Goal: Navigation & Orientation: Find specific page/section

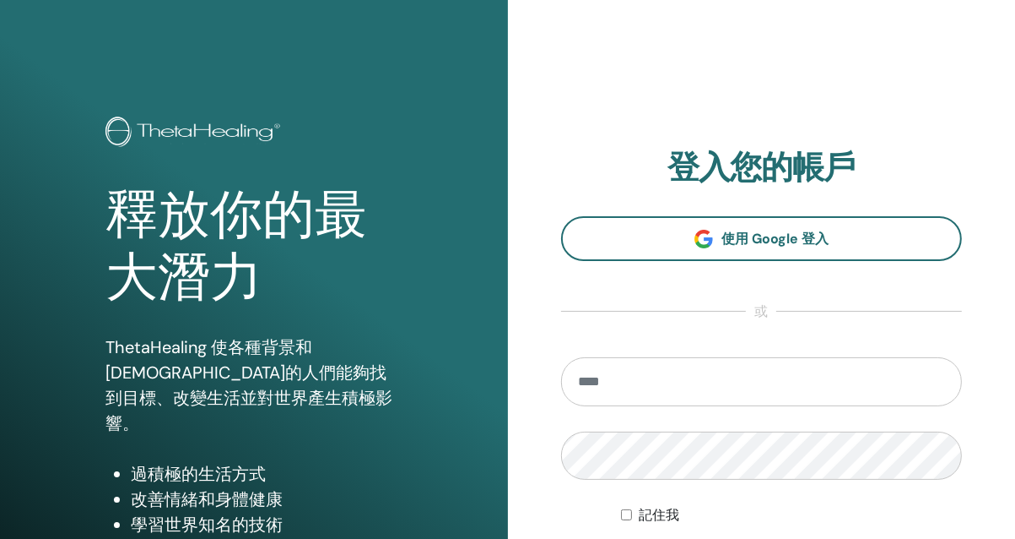
click at [722, 386] on input "email" at bounding box center [762, 381] width 402 height 49
type input "*"
type input "**********"
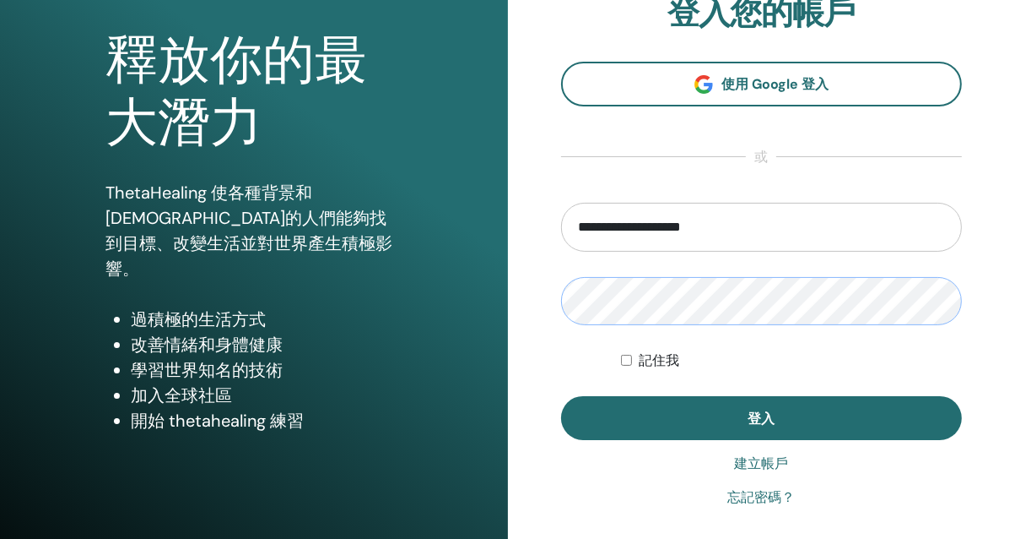
scroll to position [271, 0]
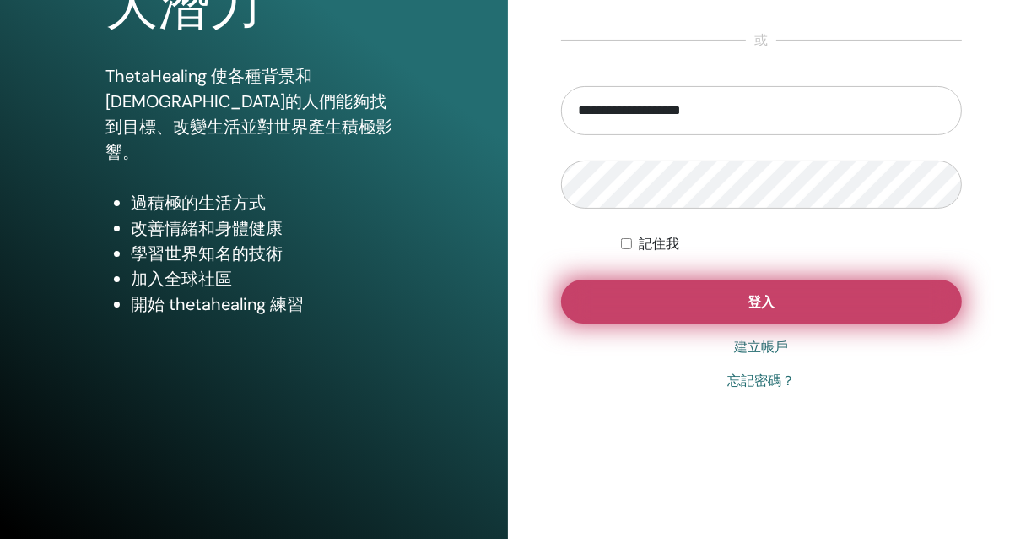
click at [793, 305] on button "登入" at bounding box center [762, 301] width 402 height 44
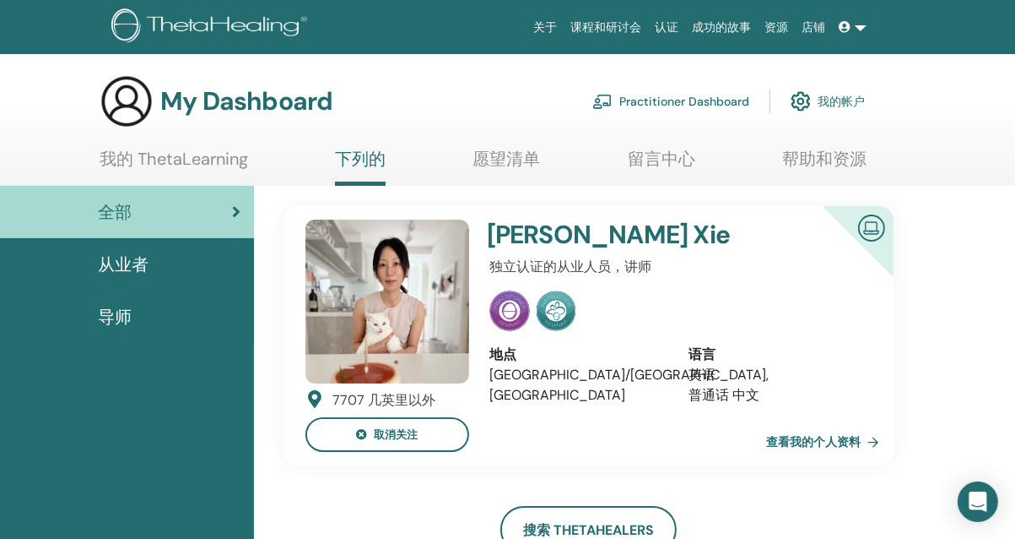
click at [824, 440] on link "查看我的个人资料" at bounding box center [826, 442] width 120 height 34
click at [837, 99] on link "我的帐户" at bounding box center [828, 101] width 74 height 37
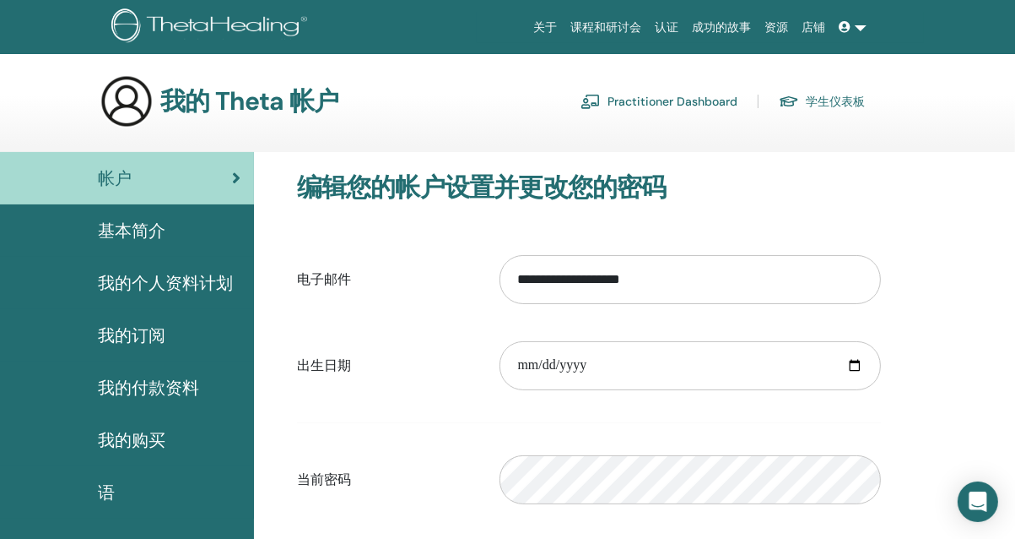
click at [141, 236] on span "基本简介" at bounding box center [132, 230] width 68 height 25
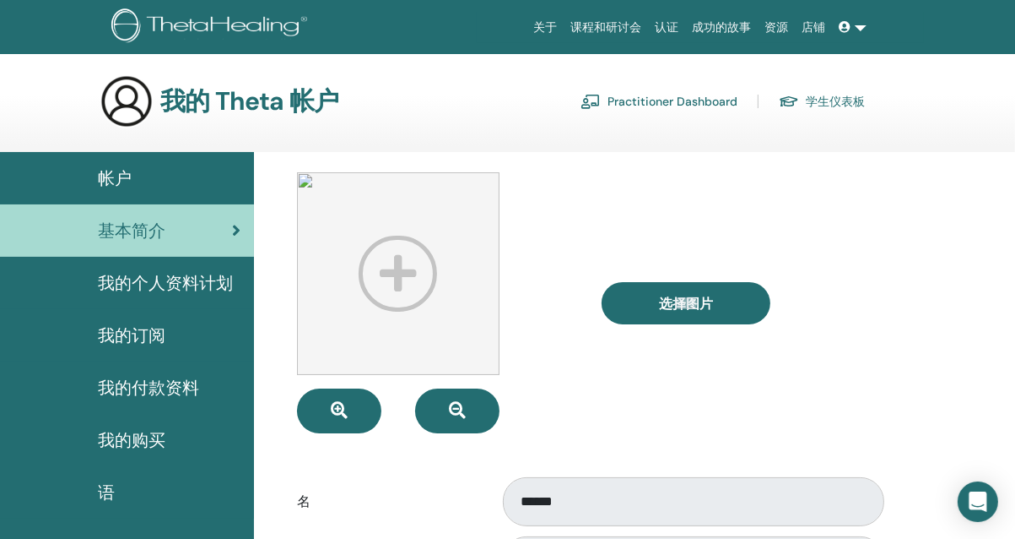
drag, startPoint x: 806, startPoint y: 139, endPoint x: 151, endPoint y: 285, distance: 671.1
click at [151, 285] on span "我的个人资料计划" at bounding box center [165, 282] width 135 height 25
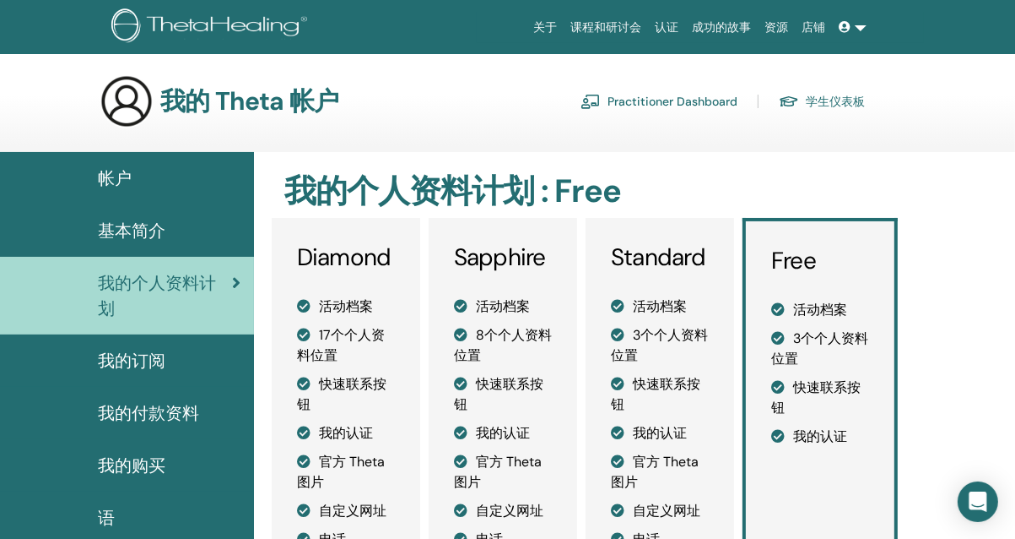
click at [850, 103] on link "学生仪表板" at bounding box center [822, 101] width 86 height 27
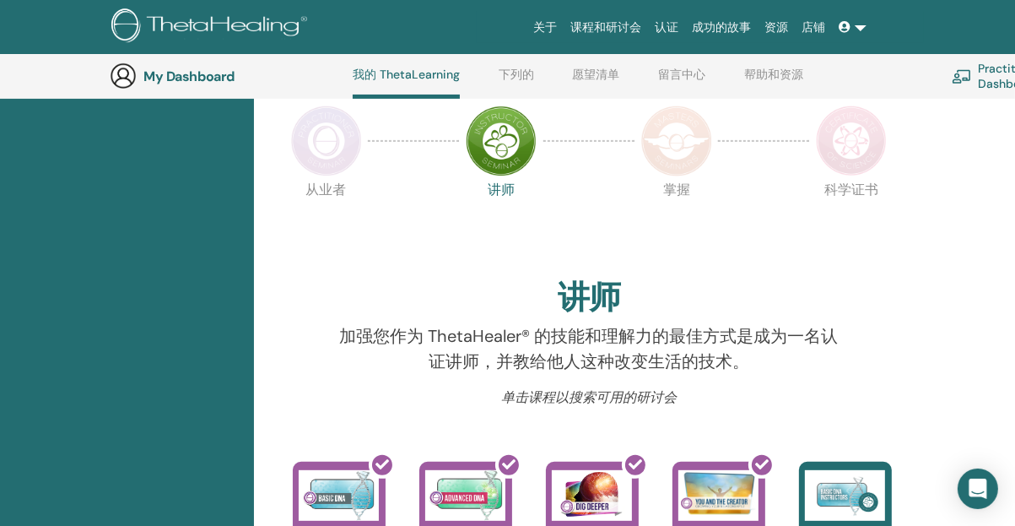
scroll to position [297, 0]
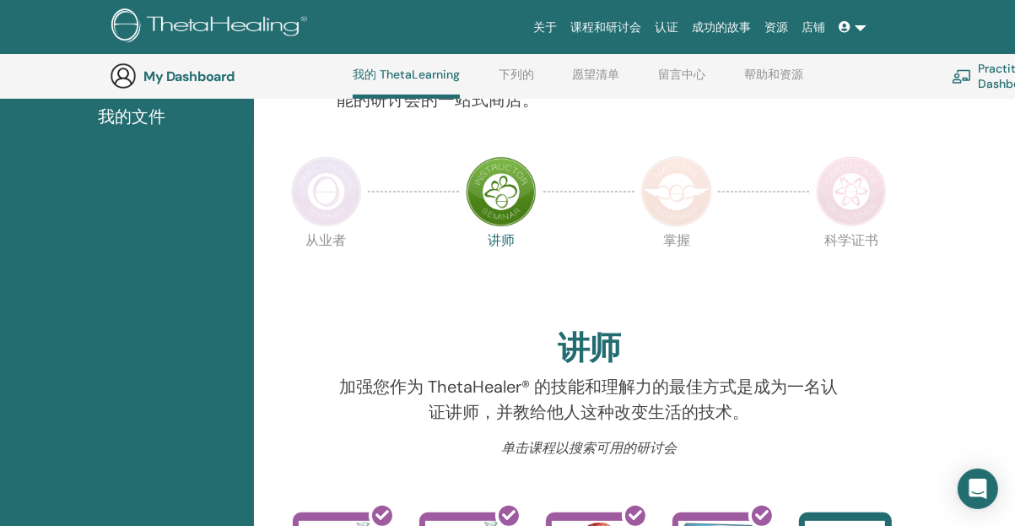
click at [324, 194] on img at bounding box center [326, 191] width 71 height 71
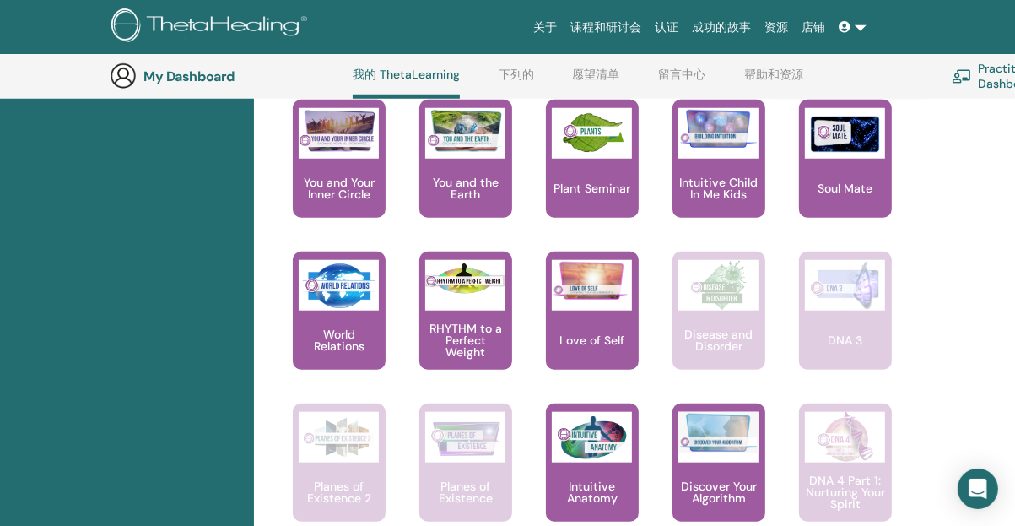
scroll to position [1141, 0]
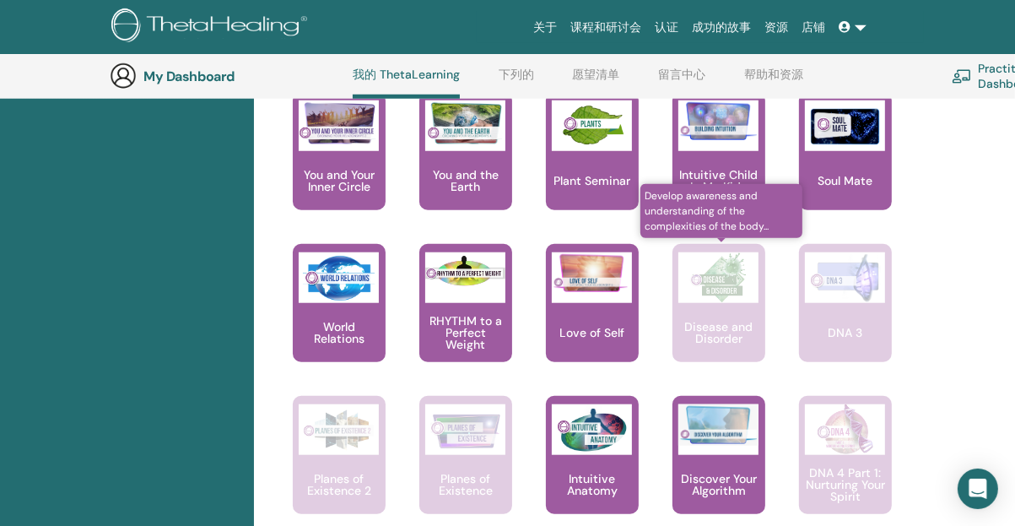
click at [744, 301] on img at bounding box center [719, 277] width 80 height 51
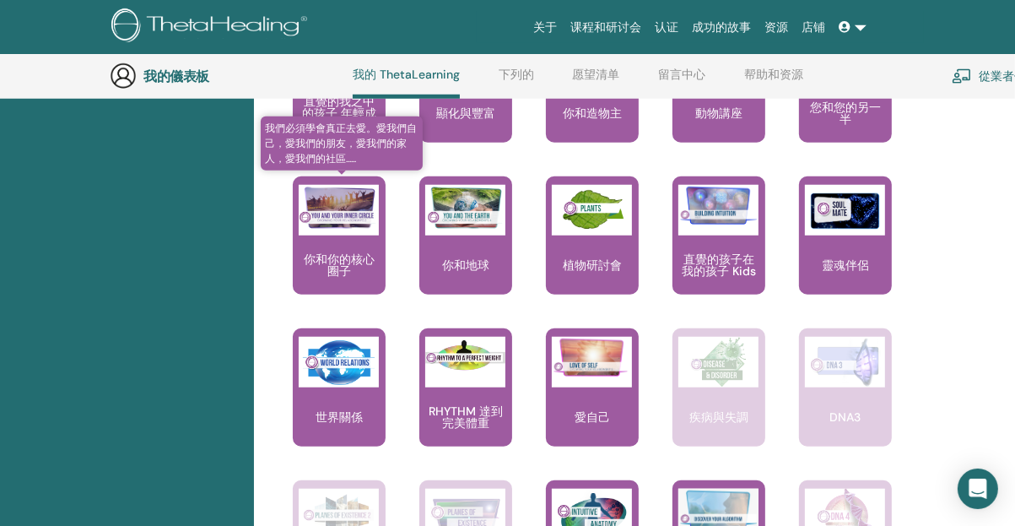
scroll to position [1141, 0]
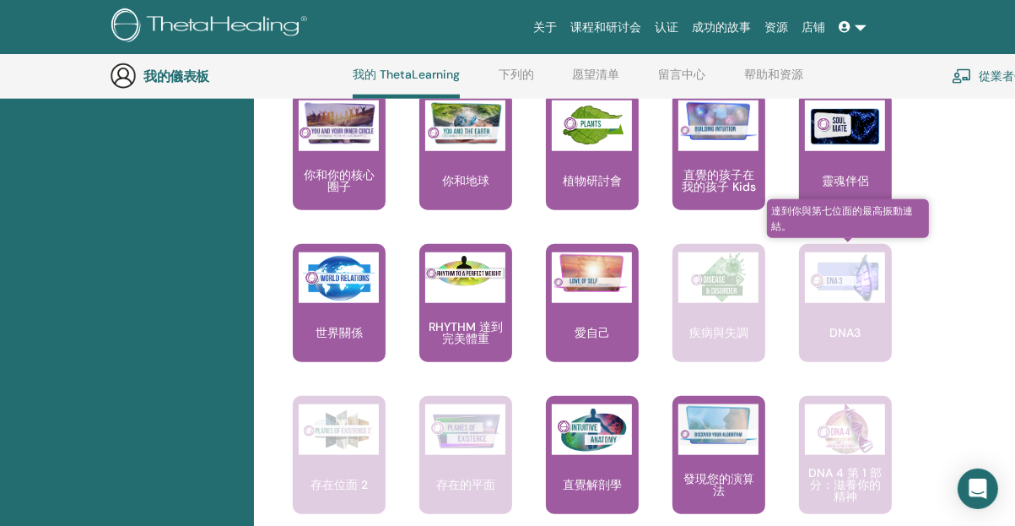
click at [842, 305] on div "DNA3" at bounding box center [845, 303] width 93 height 118
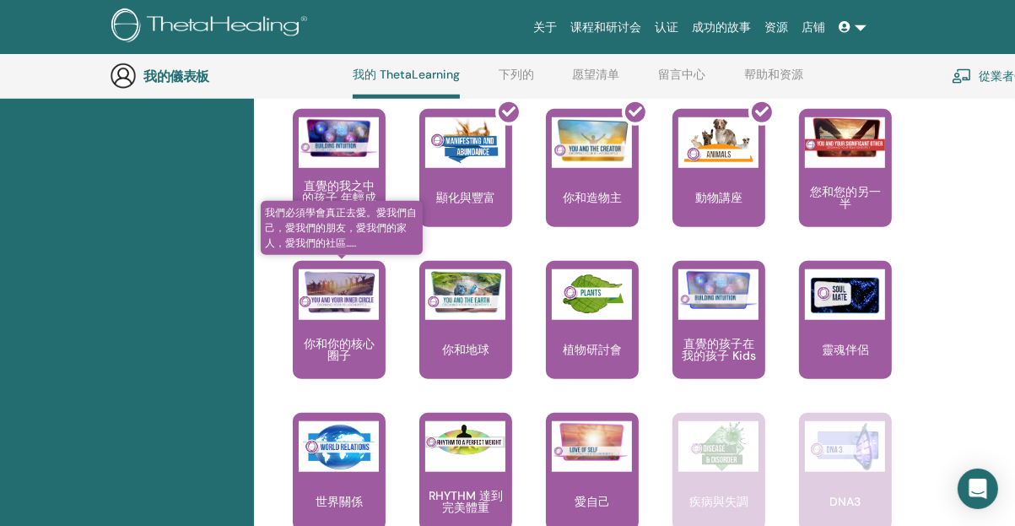
scroll to position [888, 0]
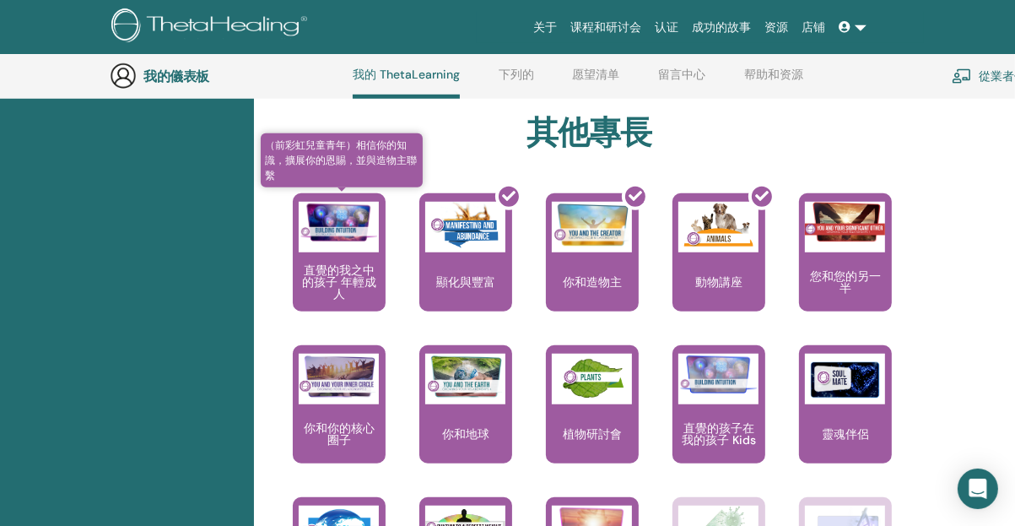
click at [343, 243] on div at bounding box center [339, 227] width 80 height 51
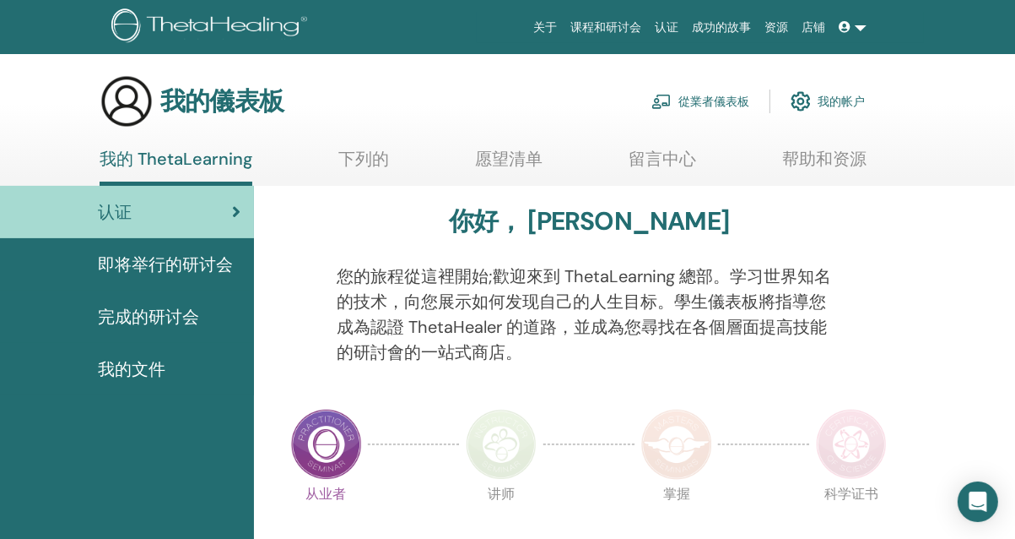
click at [222, 263] on span "即将举行的研讨会" at bounding box center [165, 264] width 135 height 25
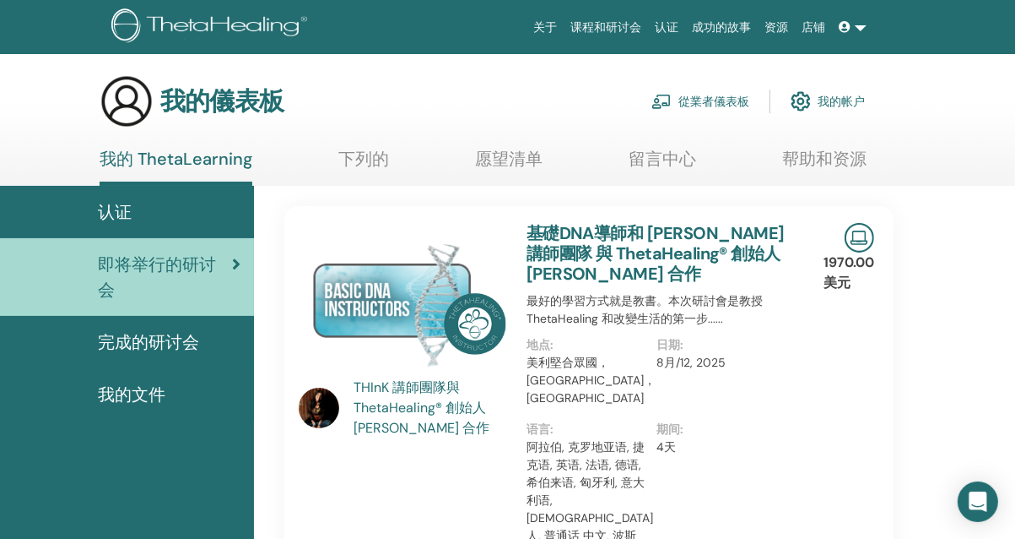
click at [184, 340] on span "完成的研讨会" at bounding box center [148, 341] width 101 height 25
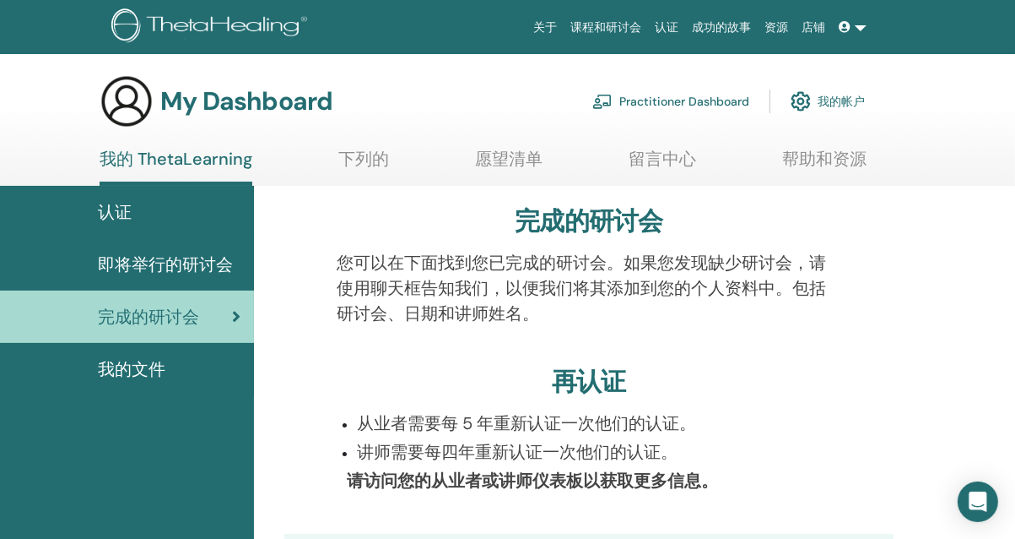
click at [124, 370] on span "我的文件" at bounding box center [132, 368] width 68 height 25
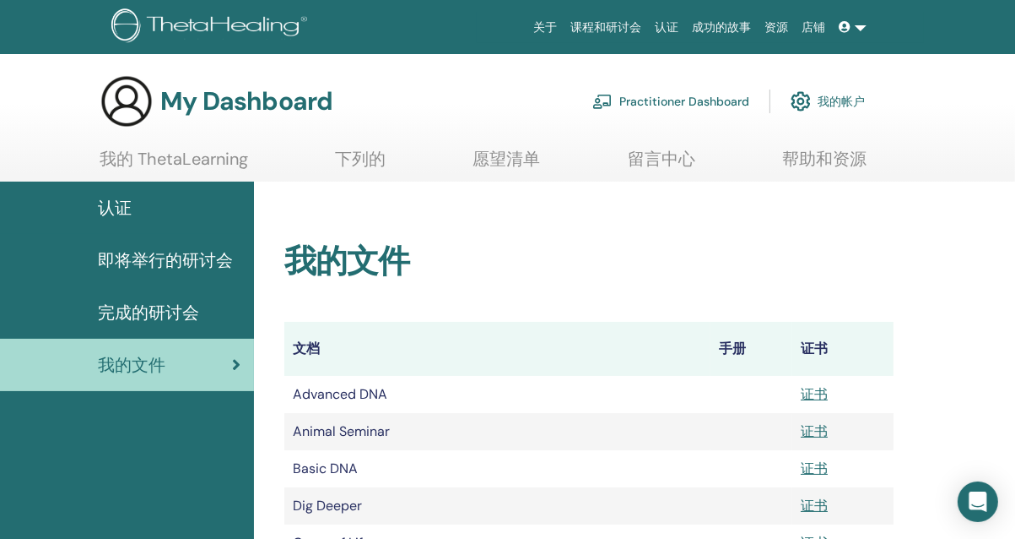
click at [226, 158] on link "我的 ThetaLearning" at bounding box center [174, 165] width 149 height 33
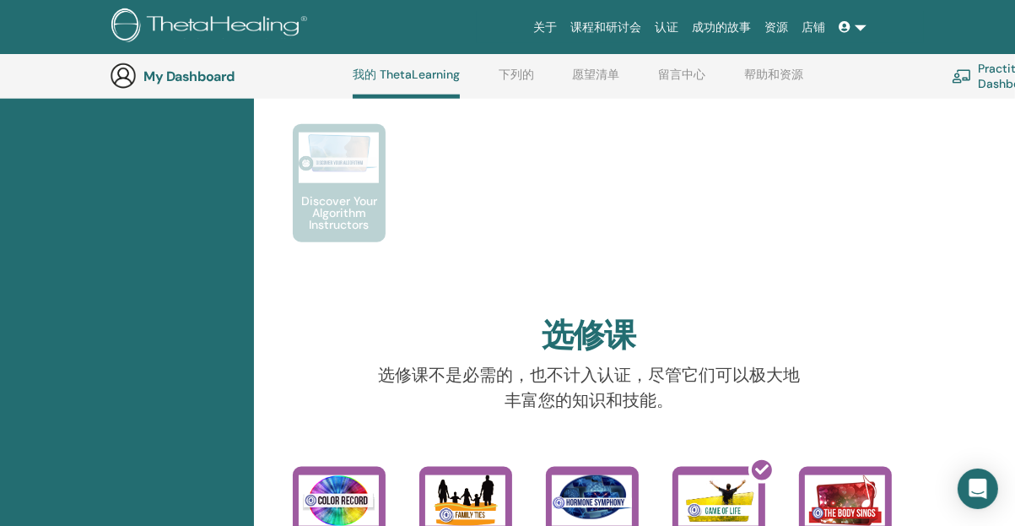
scroll to position [1563, 0]
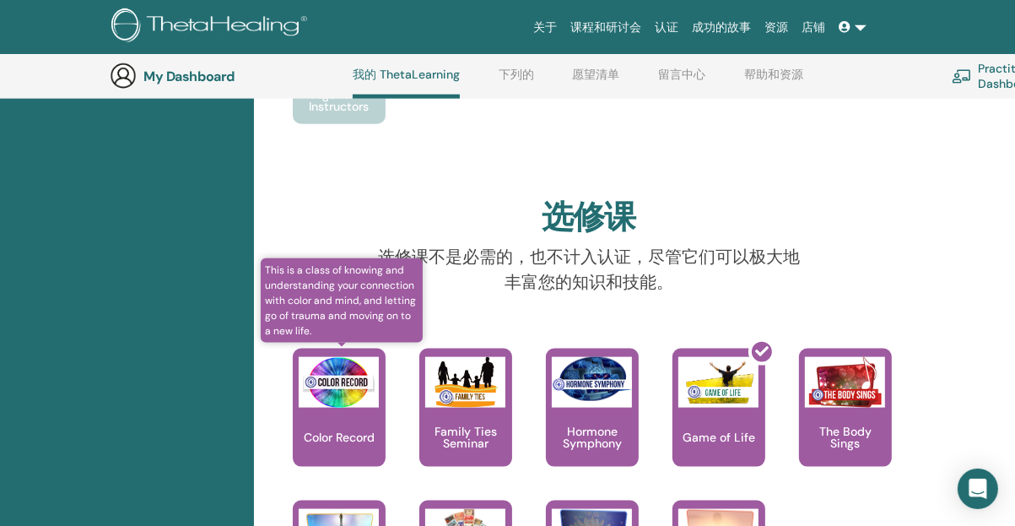
click at [344, 392] on img at bounding box center [339, 382] width 80 height 51
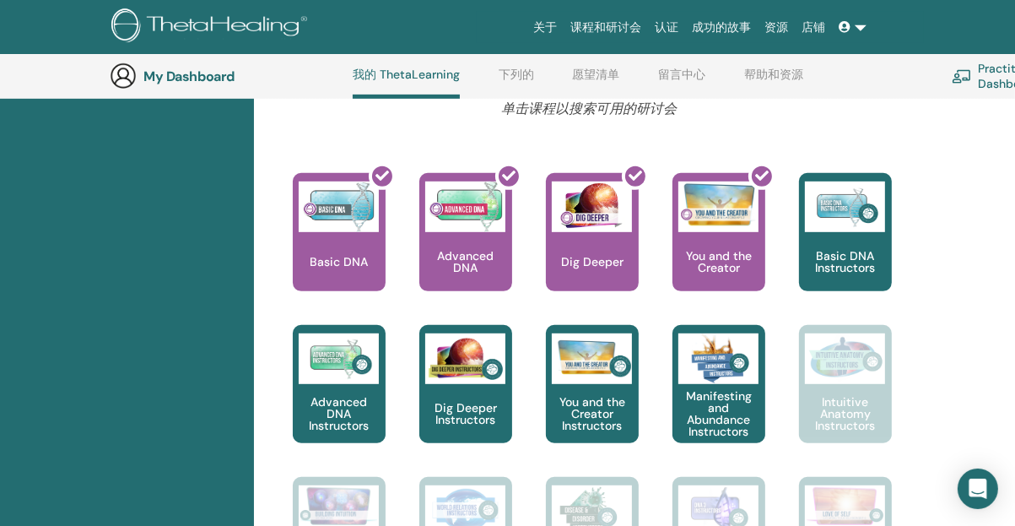
scroll to position [635, 0]
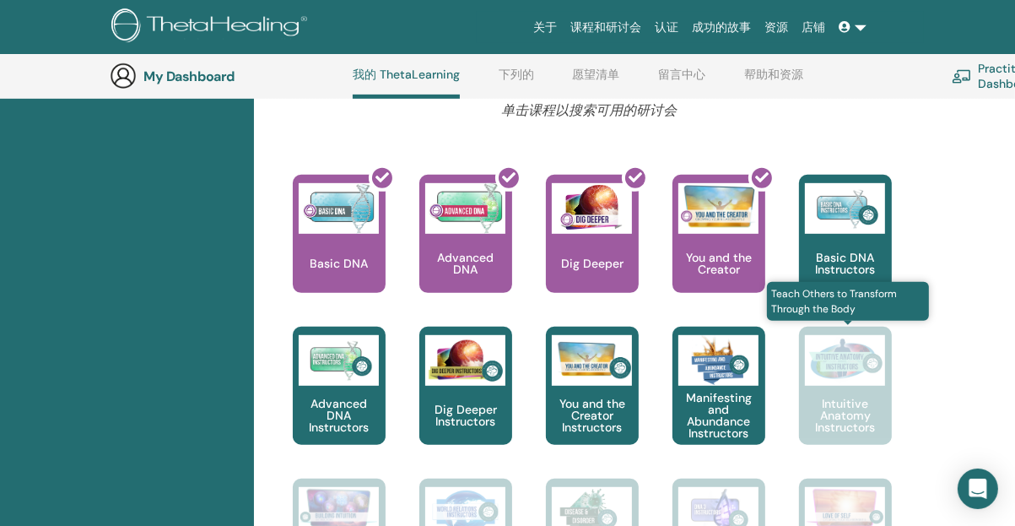
click at [850, 376] on img at bounding box center [845, 360] width 80 height 51
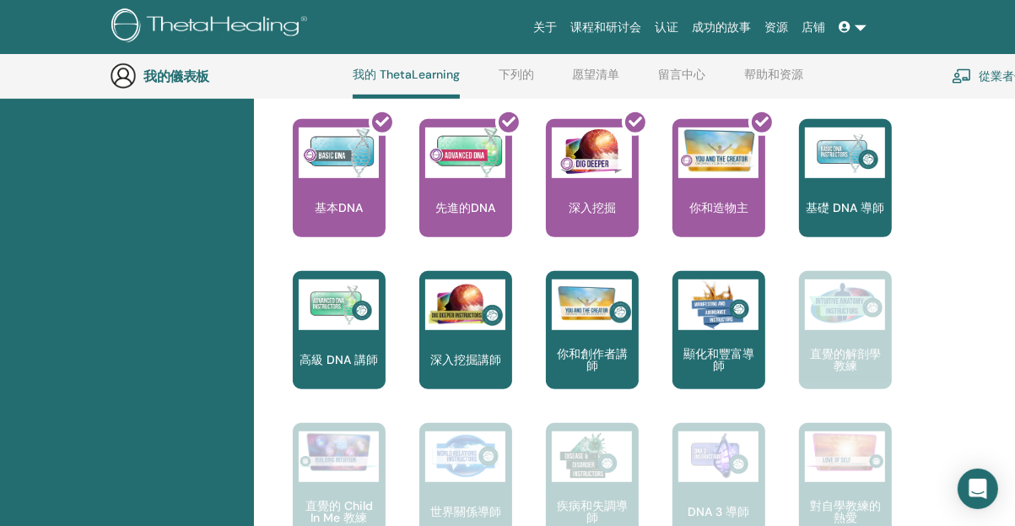
scroll to position [719, 0]
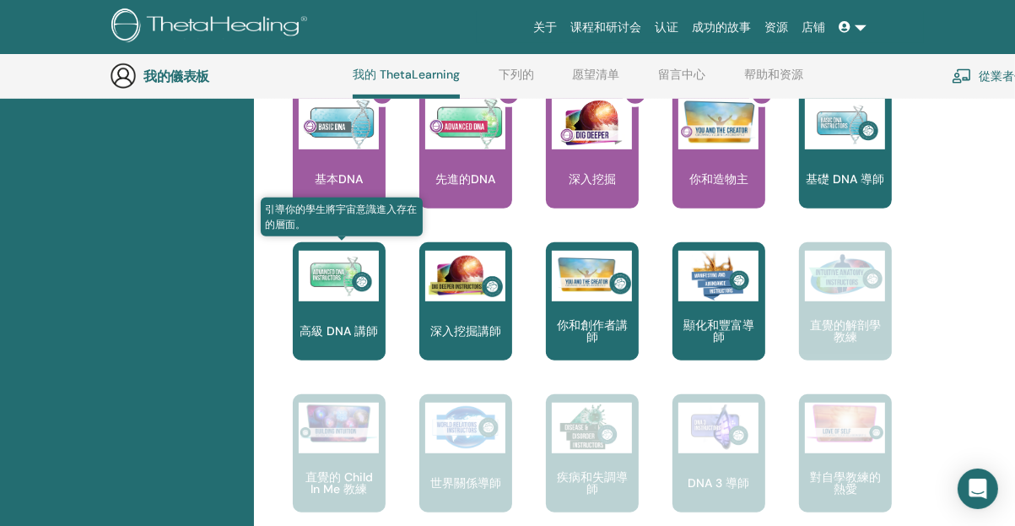
click at [371, 280] on img at bounding box center [339, 276] width 80 height 51
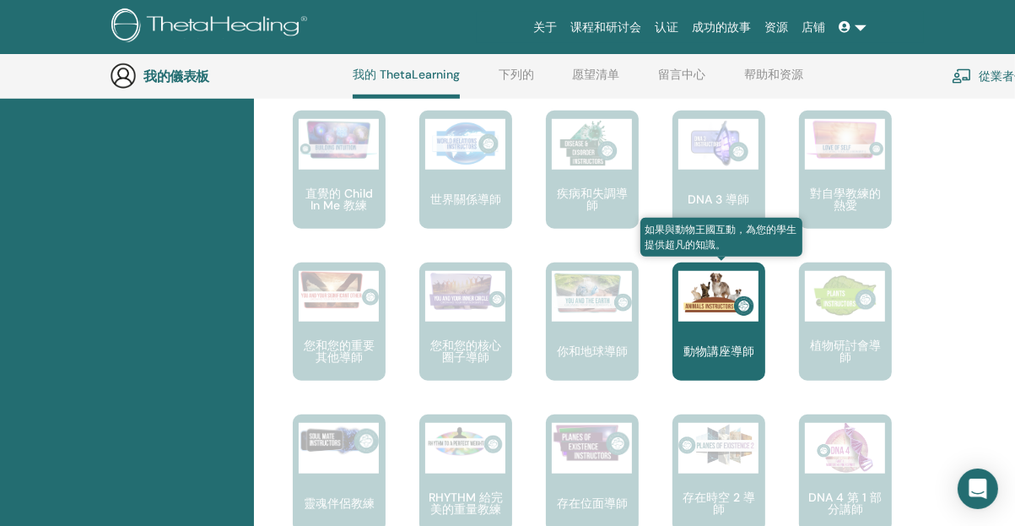
scroll to position [972, 0]
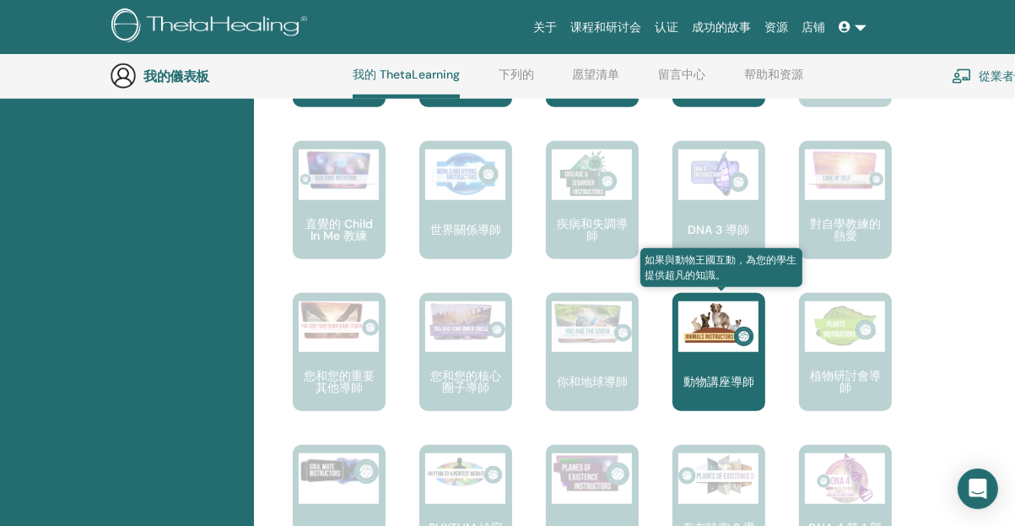
click at [699, 338] on img at bounding box center [719, 326] width 80 height 51
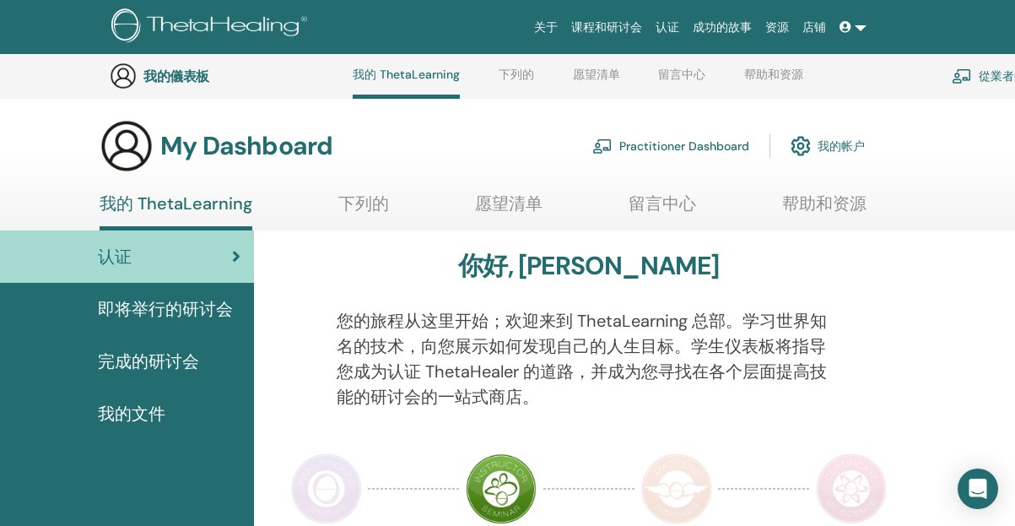
scroll to position [972, 0]
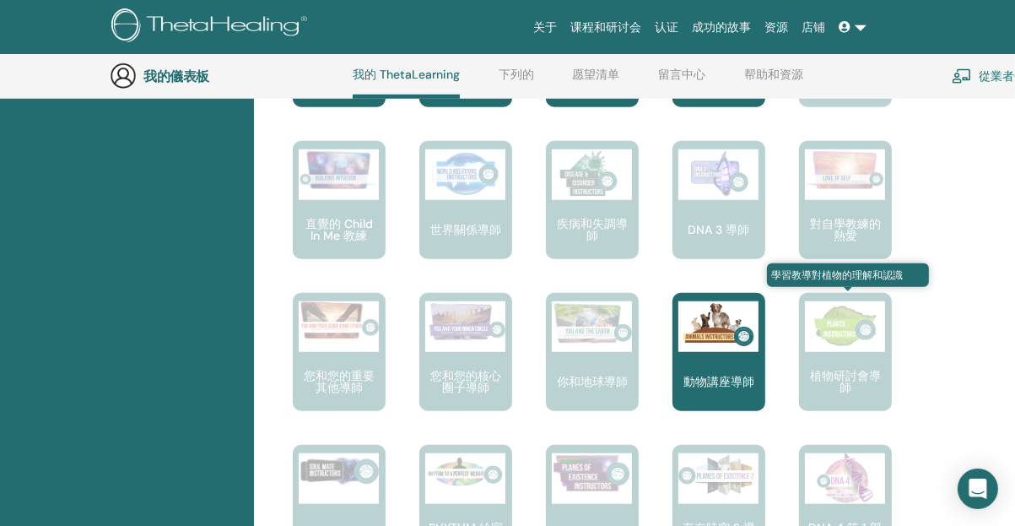
click at [871, 316] on img at bounding box center [845, 326] width 80 height 51
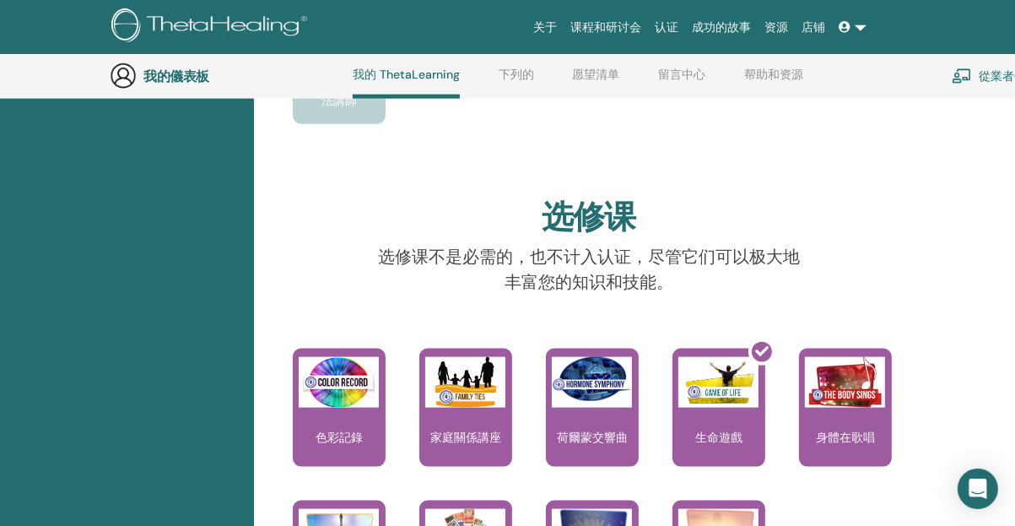
scroll to position [1732, 0]
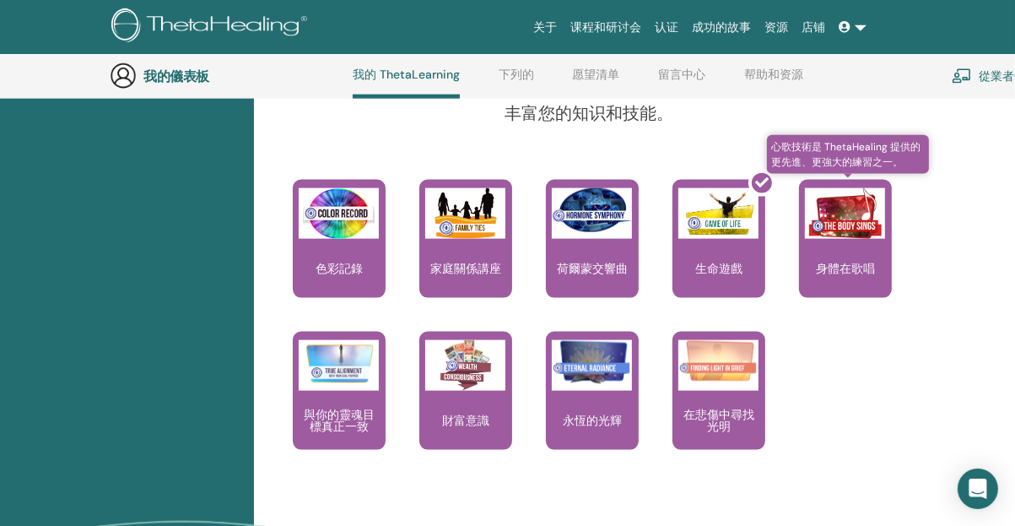
click at [868, 245] on div "身體在歌唱" at bounding box center [845, 239] width 93 height 118
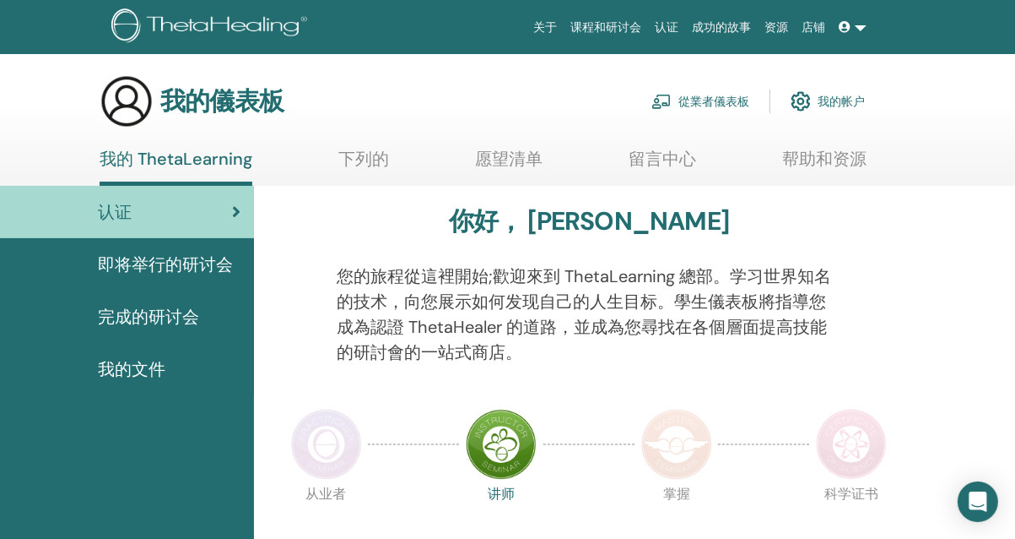
click at [690, 107] on font "從業者儀表板" at bounding box center [714, 101] width 71 height 15
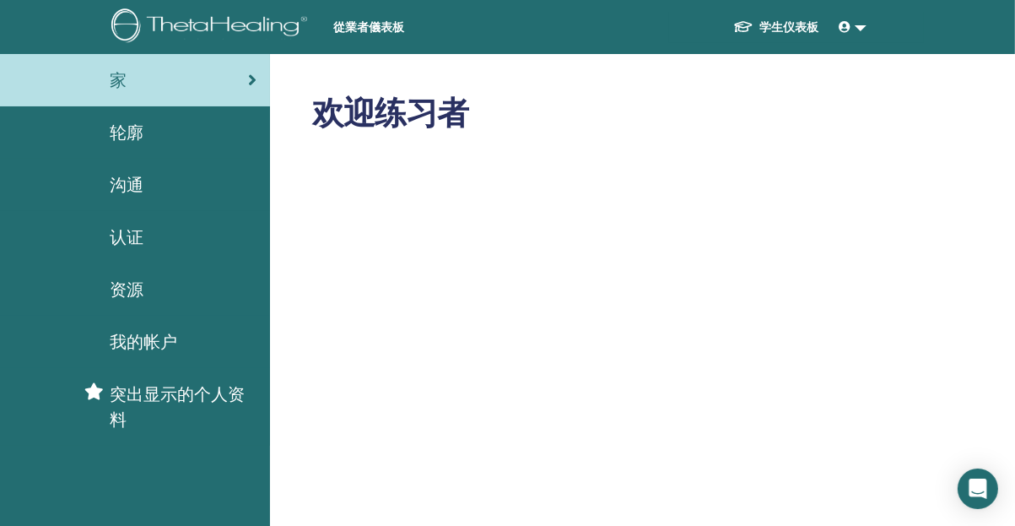
click at [862, 35] on link at bounding box center [853, 27] width 41 height 31
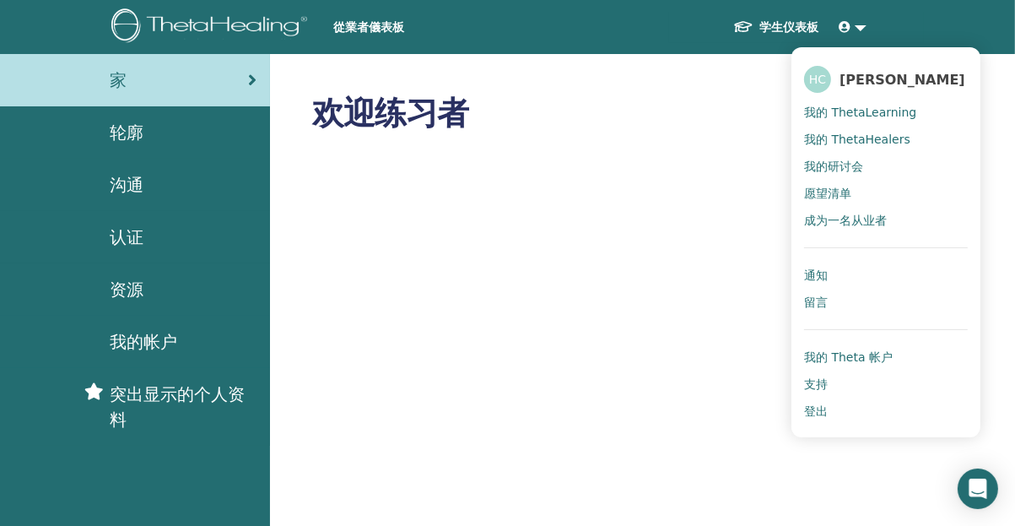
click at [828, 404] on span "登出" at bounding box center [816, 410] width 24 height 15
